Goal: Information Seeking & Learning: Compare options

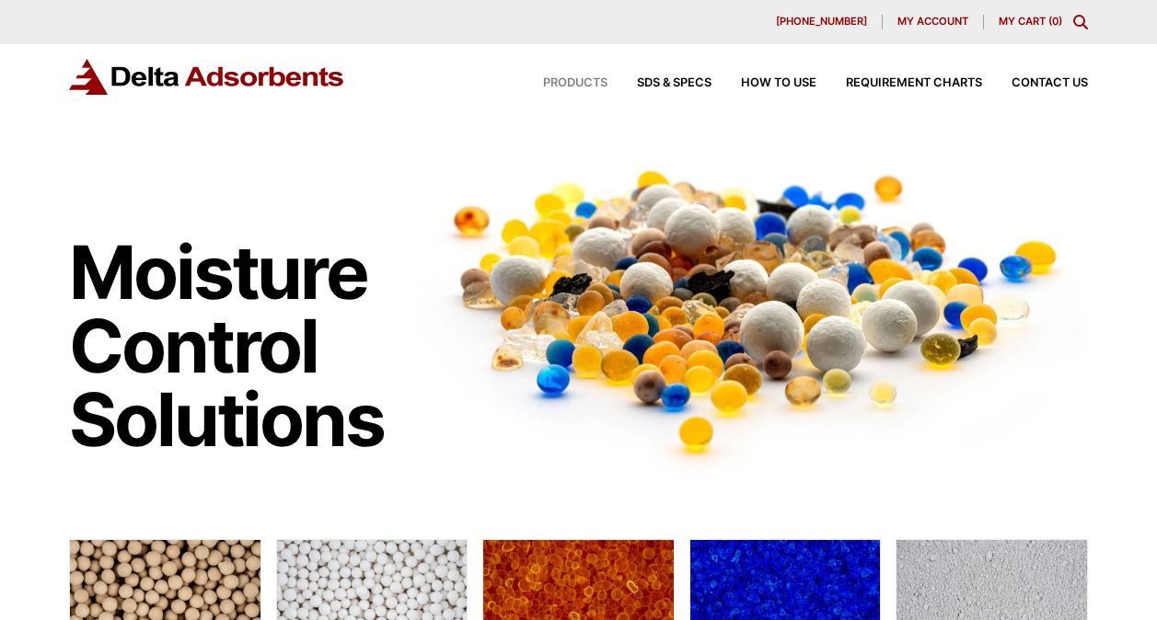
click at [580, 88] on span "Products" at bounding box center [575, 83] width 64 height 12
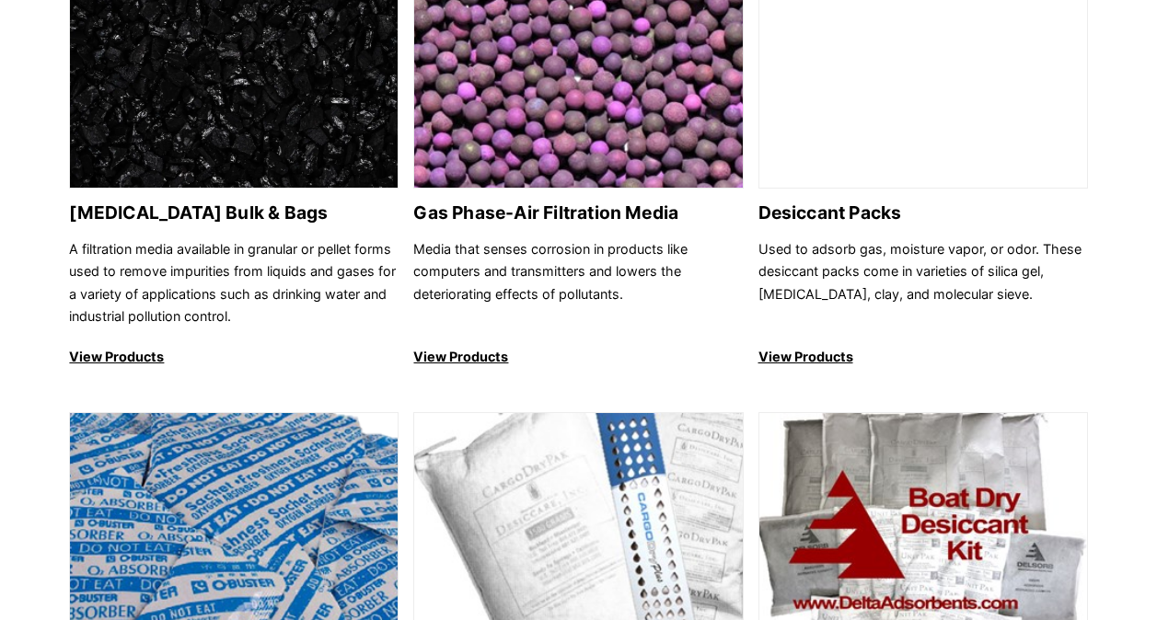
scroll to position [1227, 0]
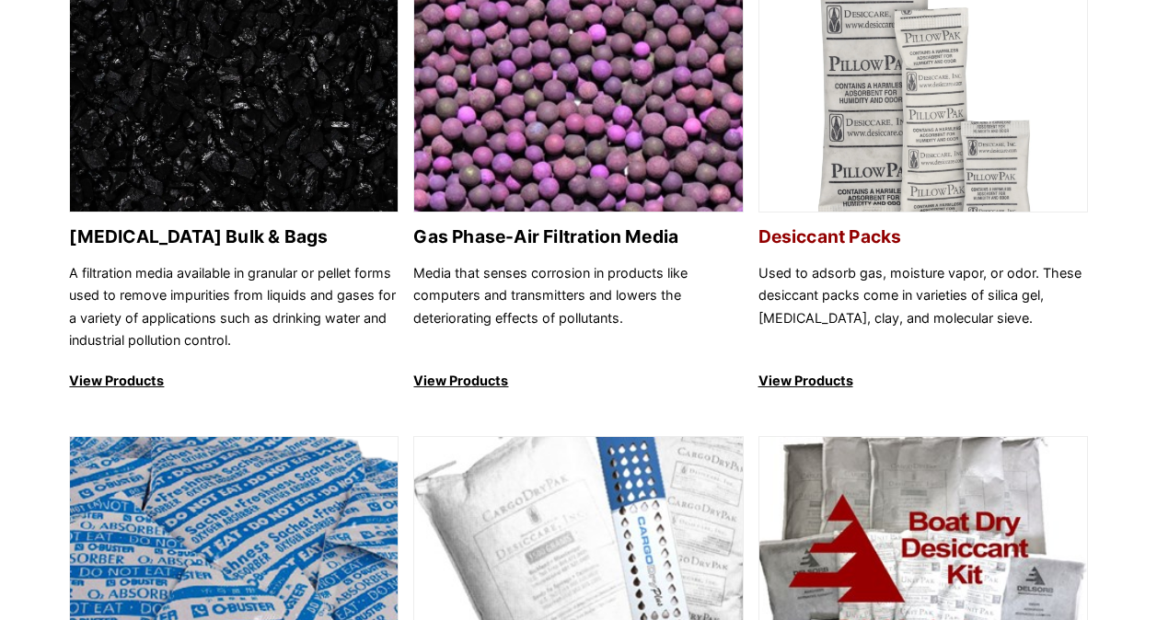
click at [891, 241] on h2 "Desiccant Packs" at bounding box center [924, 236] width 330 height 21
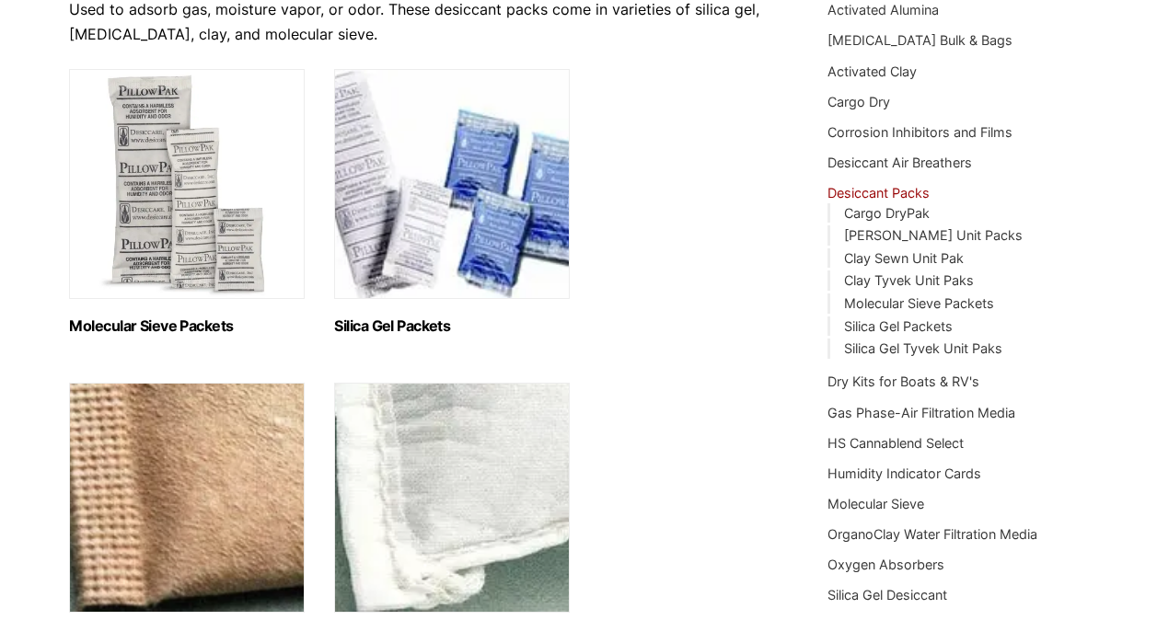
scroll to position [259, 0]
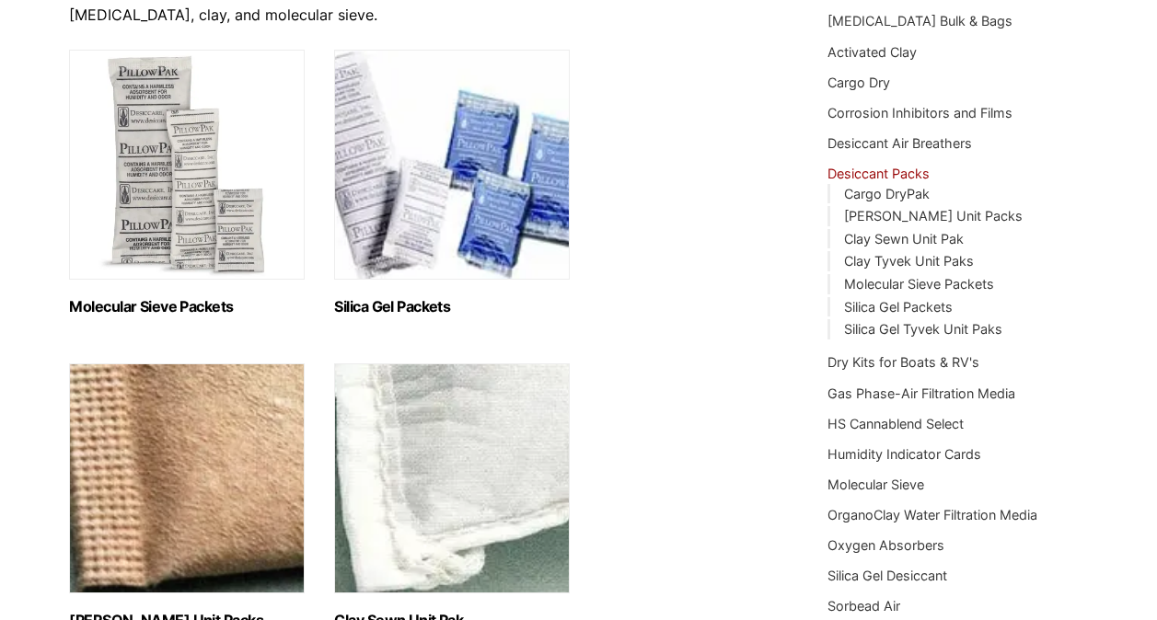
click at [434, 213] on img "Visit product category Silica Gel Packets" at bounding box center [452, 165] width 236 height 230
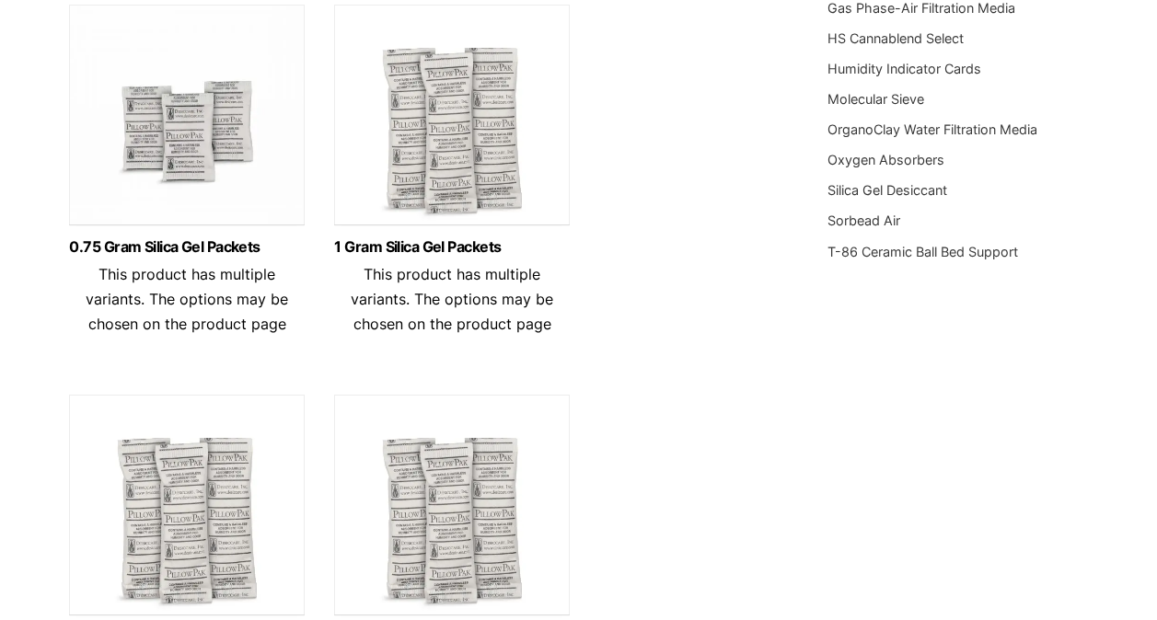
scroll to position [633, 0]
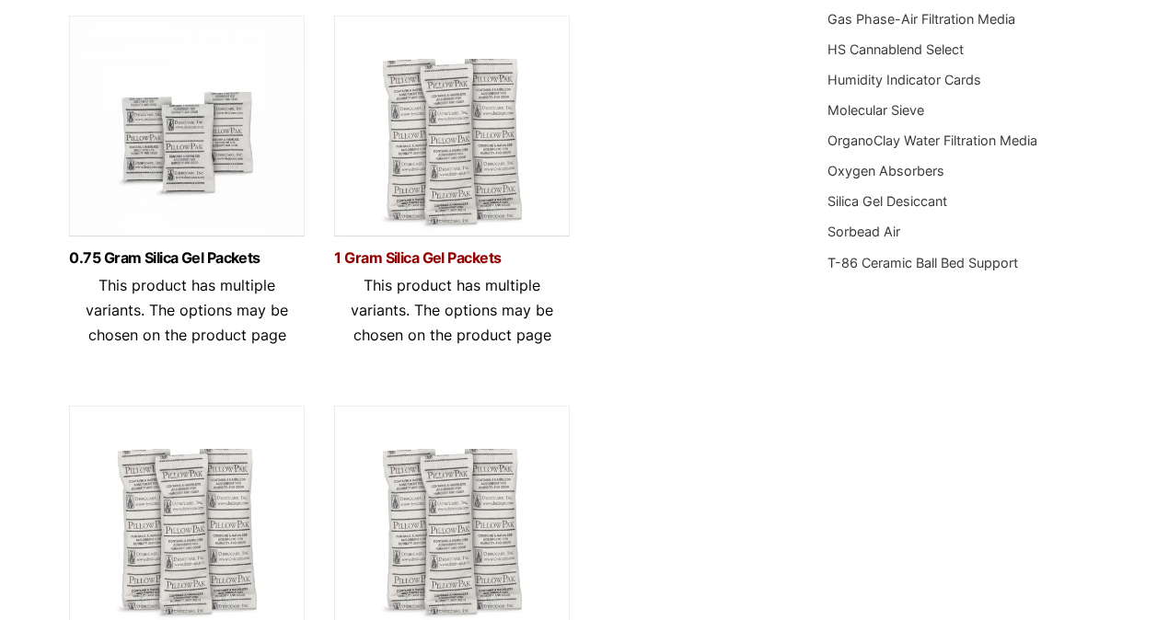
click at [414, 250] on link "1 Gram Silica Gel Packets" at bounding box center [452, 258] width 236 height 16
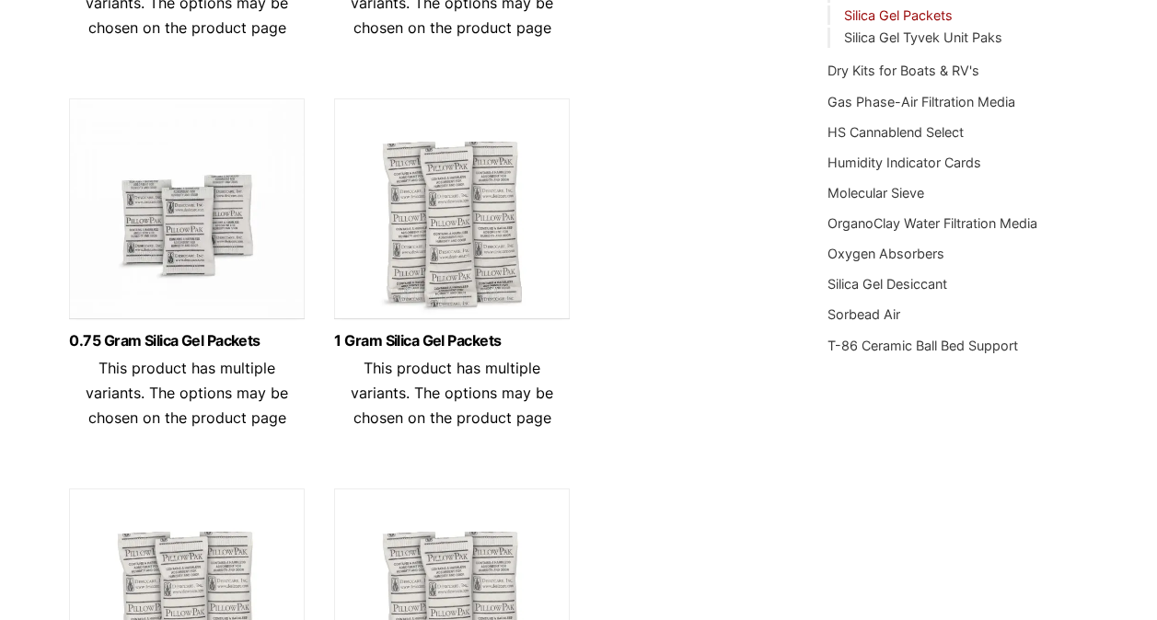
scroll to position [0, 0]
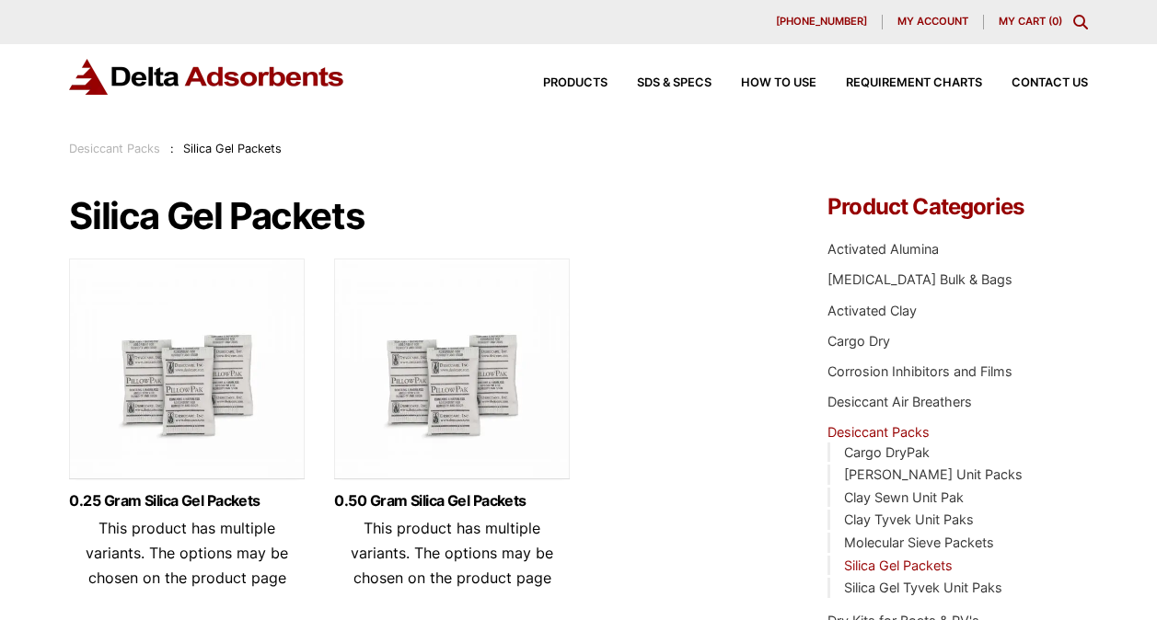
click at [148, 143] on link "Desiccant Packs" at bounding box center [114, 149] width 91 height 14
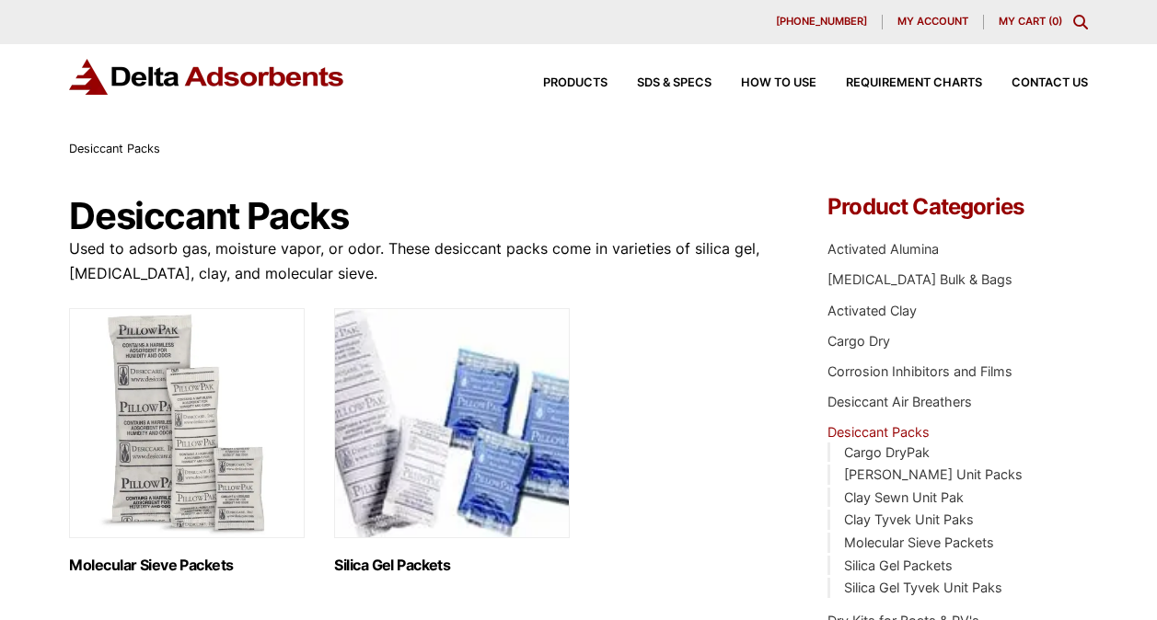
click at [218, 447] on img "Visit product category Molecular Sieve Packets" at bounding box center [187, 423] width 236 height 230
click at [471, 390] on img "Visit product category Silica Gel Packets" at bounding box center [452, 423] width 236 height 230
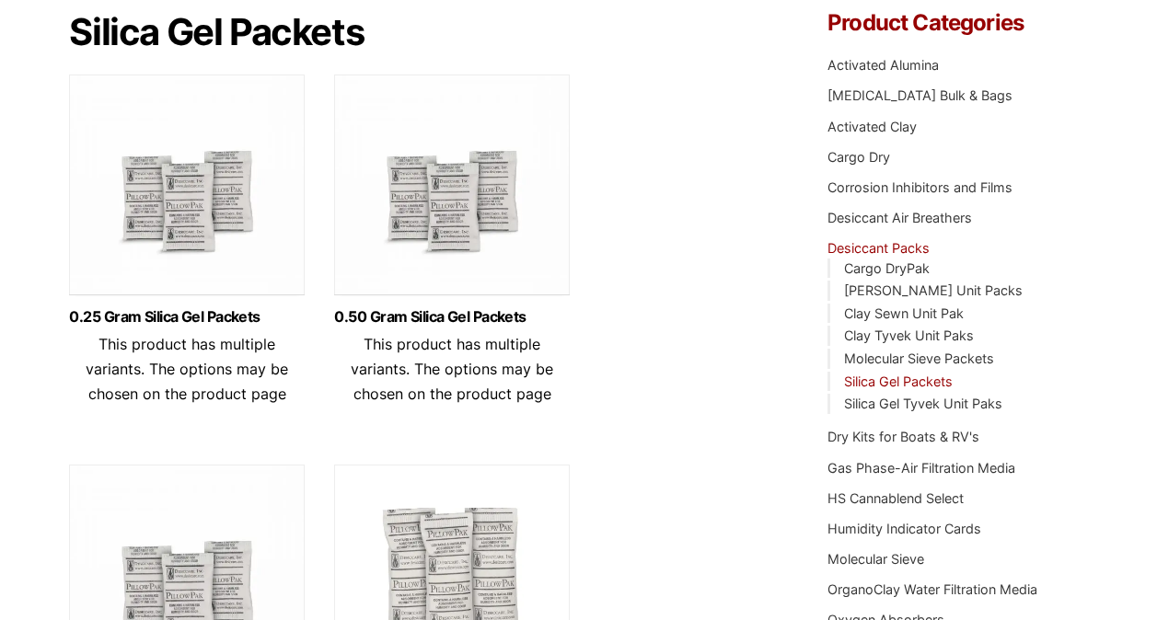
scroll to position [221, 0]
